Goal: Task Accomplishment & Management: Use online tool/utility

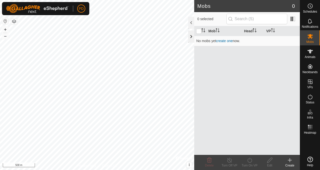
click at [191, 38] on div at bounding box center [191, 36] width 6 height 12
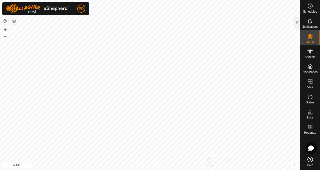
click at [312, 162] on link "Help" at bounding box center [311, 161] width 20 height 14
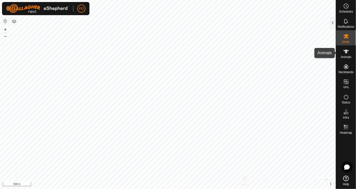
click at [320, 51] on icon at bounding box center [346, 51] width 6 height 4
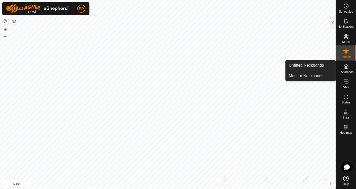
click at [320, 65] on icon at bounding box center [346, 66] width 5 height 5
click at [309, 61] on link "Unfitted Neckbands" at bounding box center [311, 65] width 50 height 10
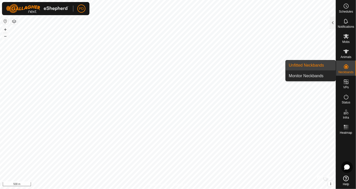
click at [302, 64] on link "Unfitted Neckbands" at bounding box center [311, 65] width 50 height 10
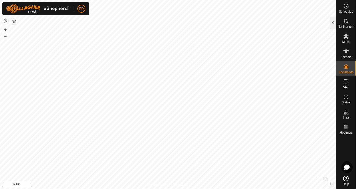
click at [320, 24] on div at bounding box center [333, 23] width 6 height 12
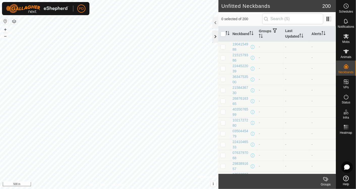
click at [215, 32] on div at bounding box center [215, 36] width 6 height 12
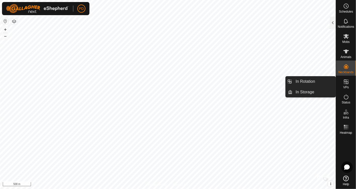
click at [320, 81] on es-virtualpaddocks-svg-icon at bounding box center [346, 82] width 9 height 8
click at [320, 82] on icon at bounding box center [346, 82] width 6 height 6
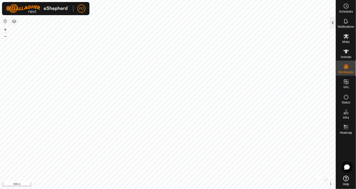
click at [320, 22] on div at bounding box center [333, 23] width 6 height 12
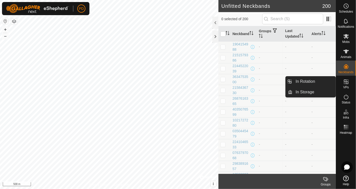
click at [320, 84] on icon at bounding box center [346, 82] width 6 height 6
click at [320, 83] on icon at bounding box center [346, 81] width 5 height 5
click at [306, 91] on link "In Storage" at bounding box center [314, 92] width 43 height 10
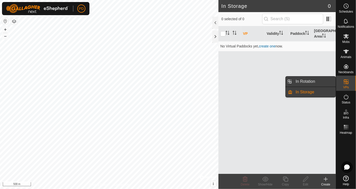
click at [306, 82] on link "In Rotation" at bounding box center [314, 81] width 43 height 10
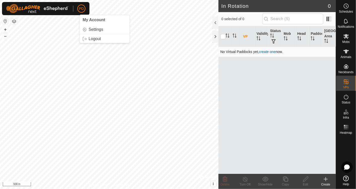
click at [270, 50] on link "create one" at bounding box center [267, 52] width 17 height 4
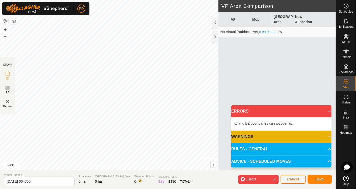
click at [293, 170] on button "Cancel" at bounding box center [293, 179] width 25 height 9
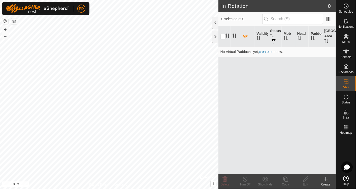
click at [320, 170] on icon at bounding box center [326, 179] width 6 height 6
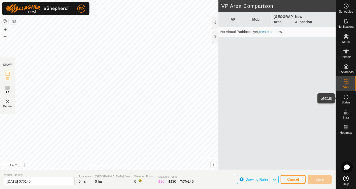
click at [320, 101] on span "Status" at bounding box center [346, 102] width 9 height 3
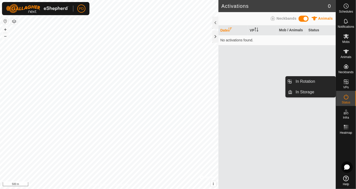
click at [320, 84] on icon at bounding box center [346, 81] width 5 height 5
click at [305, 80] on link "In Rotation" at bounding box center [314, 81] width 43 height 10
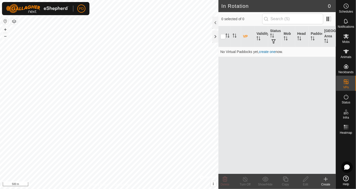
click at [320, 170] on div "Create" at bounding box center [326, 181] width 20 height 15
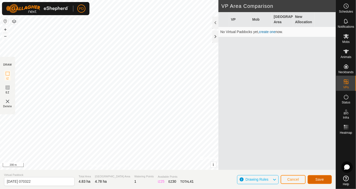
click at [316, 170] on button "Save" at bounding box center [320, 179] width 24 height 9
